Goal: Task Accomplishment & Management: Manage account settings

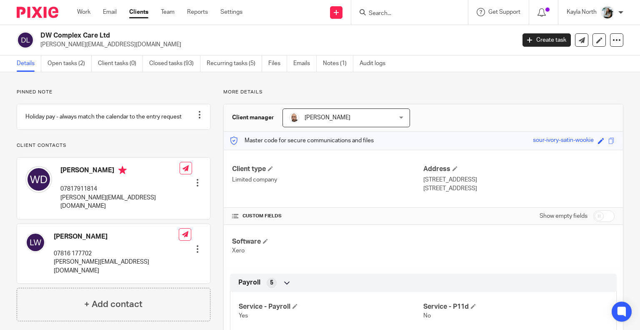
click at [393, 15] on input "Search" at bounding box center [405, 13] width 75 height 7
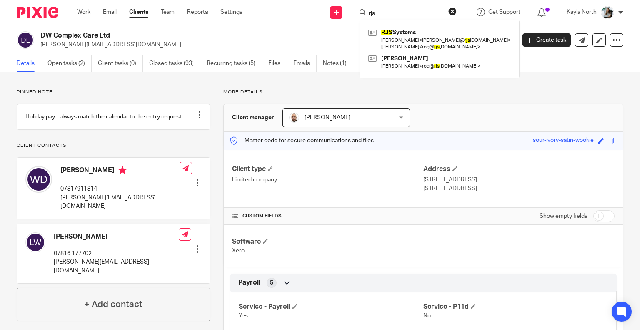
type input "rjs"
click button "submit" at bounding box center [0, 0] width 0 height 0
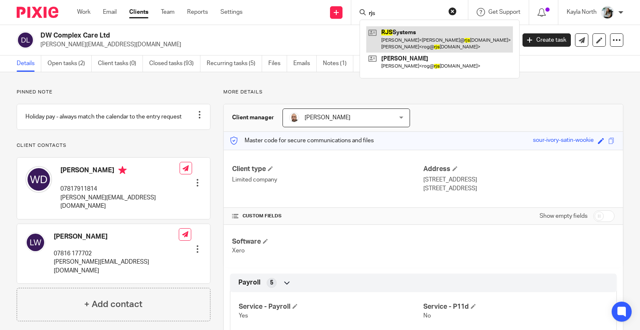
click at [400, 32] on link at bounding box center [439, 39] width 147 height 26
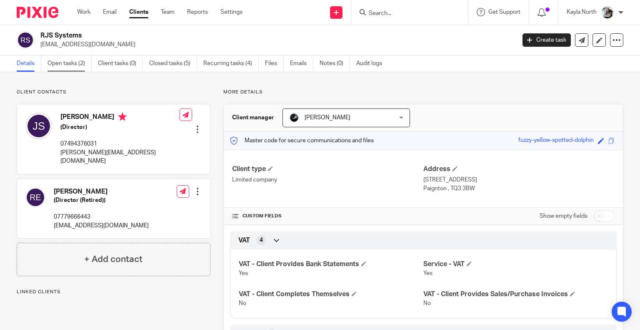
click at [75, 61] on link "Open tasks (2)" at bounding box center [69, 63] width 44 height 16
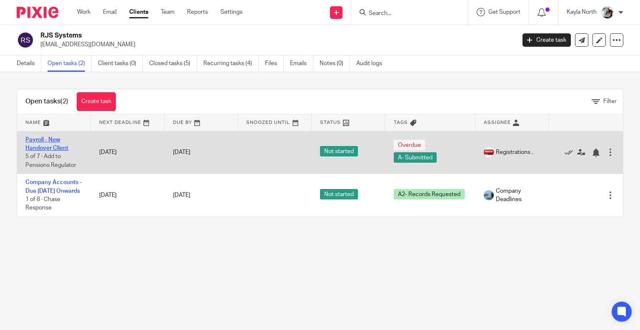
click at [53, 145] on link "Payroll - New Handover Client" at bounding box center [46, 144] width 43 height 14
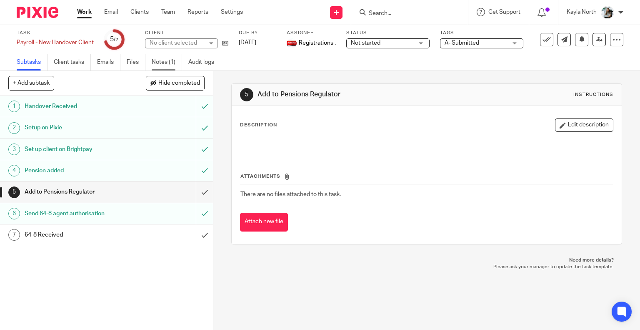
click at [175, 62] on link "Notes (1)" at bounding box center [167, 62] width 30 height 16
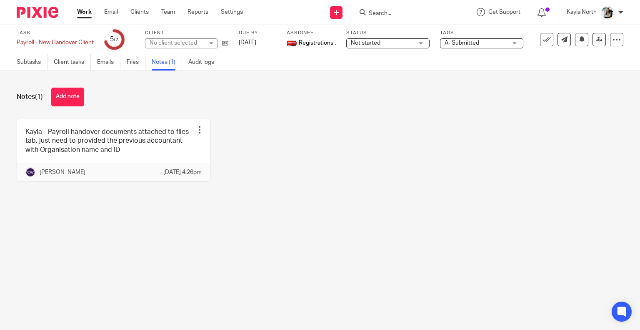
click at [57, 101] on button "Add note" at bounding box center [67, 96] width 33 height 19
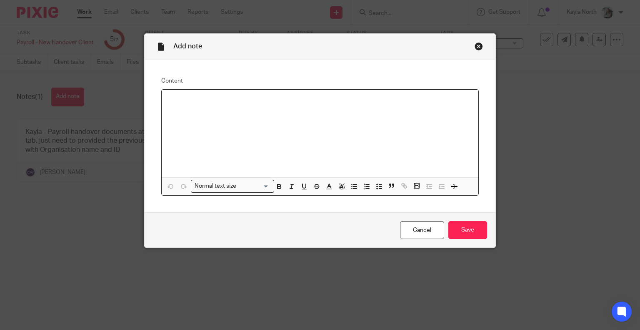
click at [205, 116] on div at bounding box center [320, 133] width 317 height 87
